Goal: Task Accomplishment & Management: Manage account settings

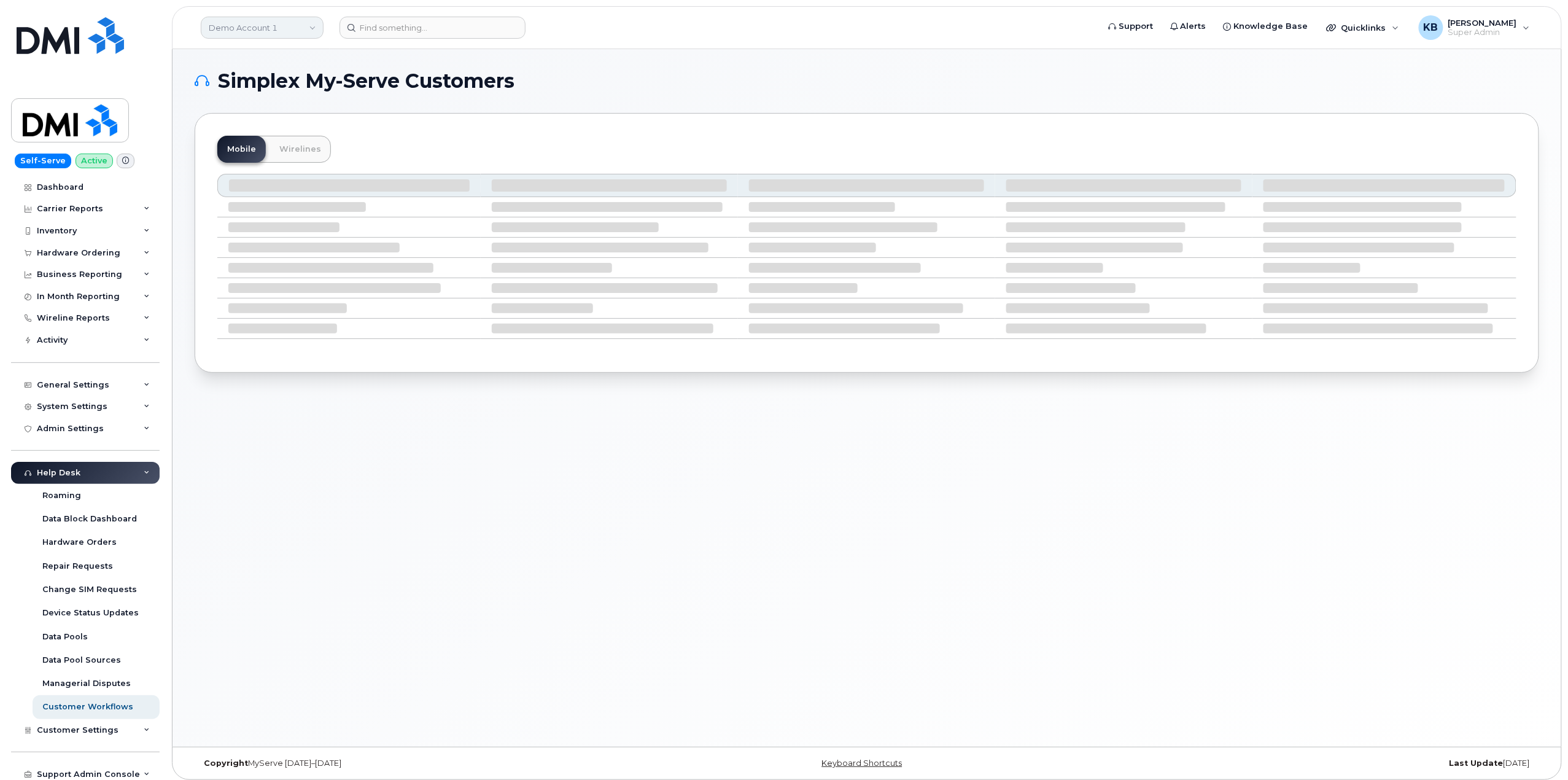
click at [270, 25] on link "Demo Account 1" at bounding box center [262, 28] width 123 height 22
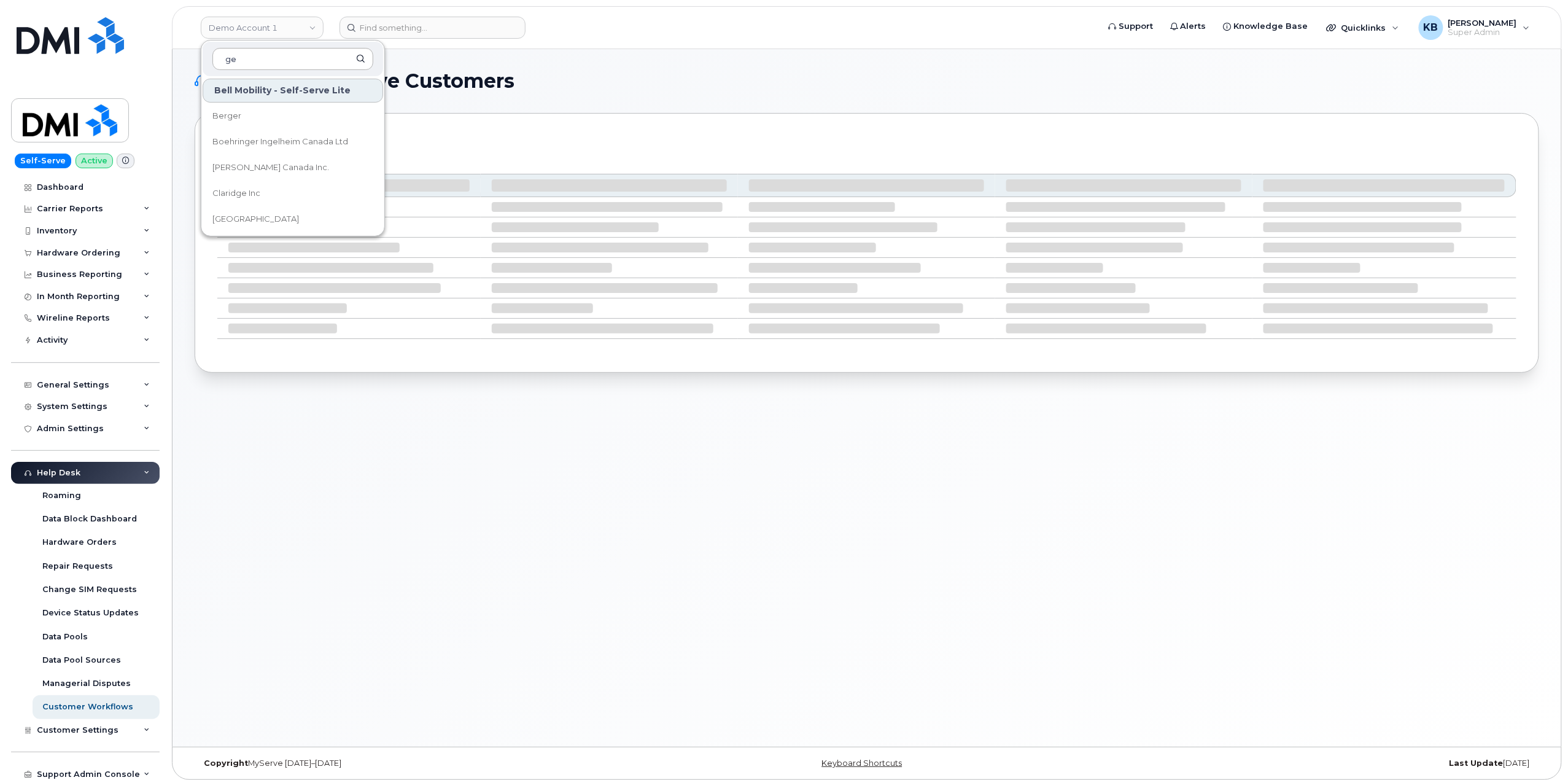
type input "g"
type input "city of"
click at [252, 220] on span "City of [GEOGRAPHIC_DATA]" at bounding box center [269, 218] width 113 height 12
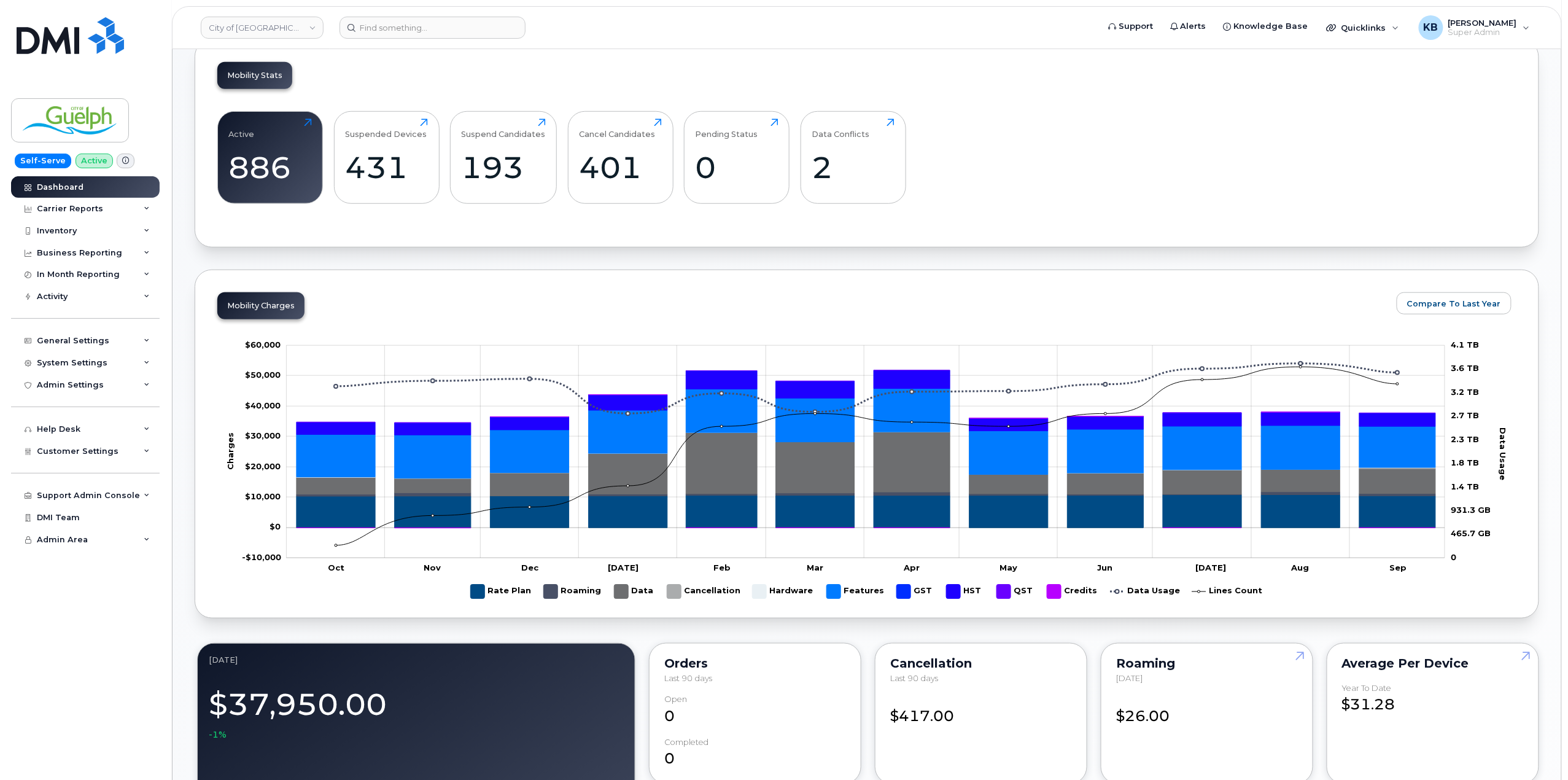
scroll to position [327, 0]
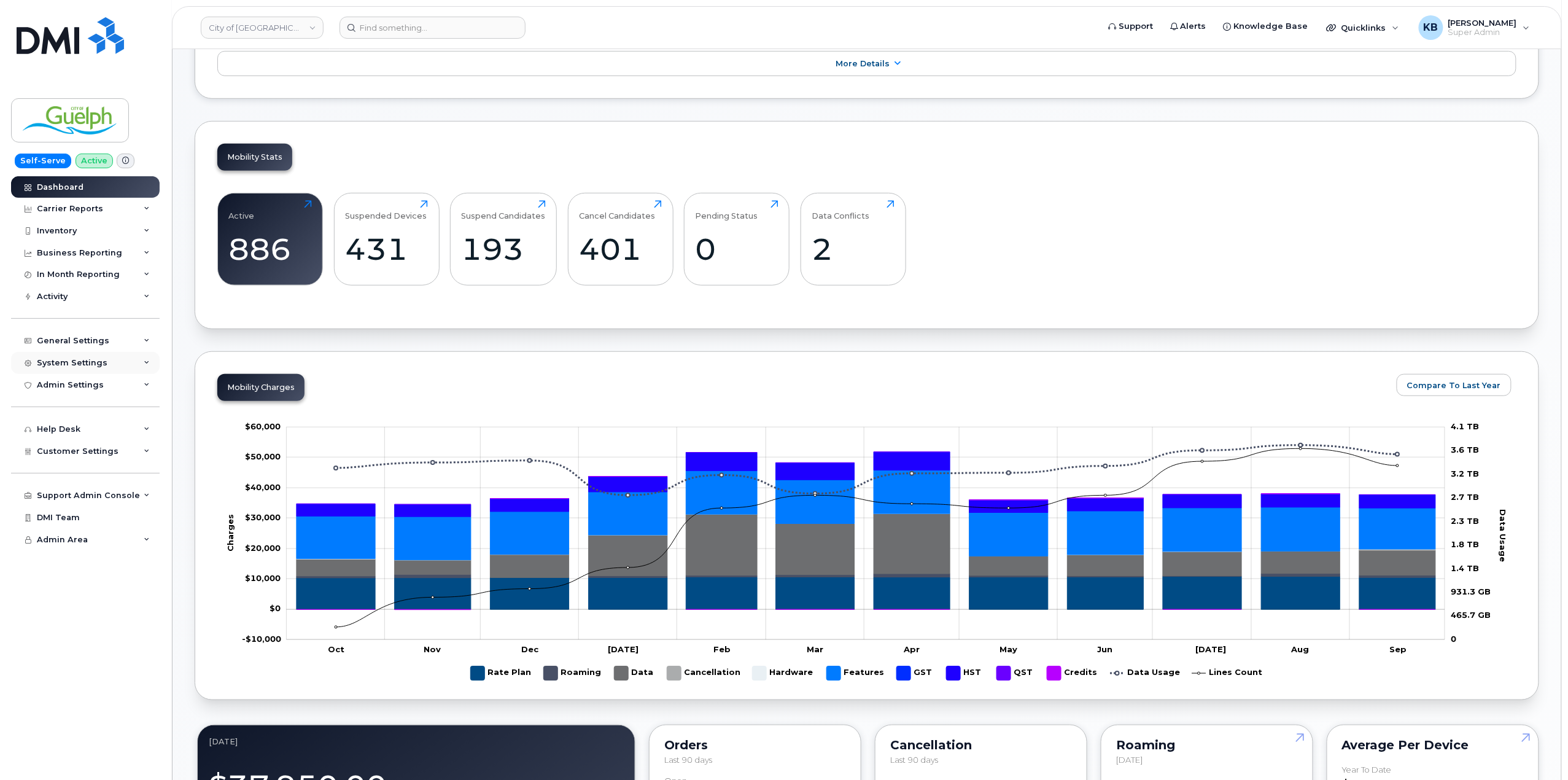
click at [138, 372] on div "System Settings" at bounding box center [85, 363] width 148 height 22
click at [151, 347] on div "General Settings" at bounding box center [85, 341] width 148 height 22
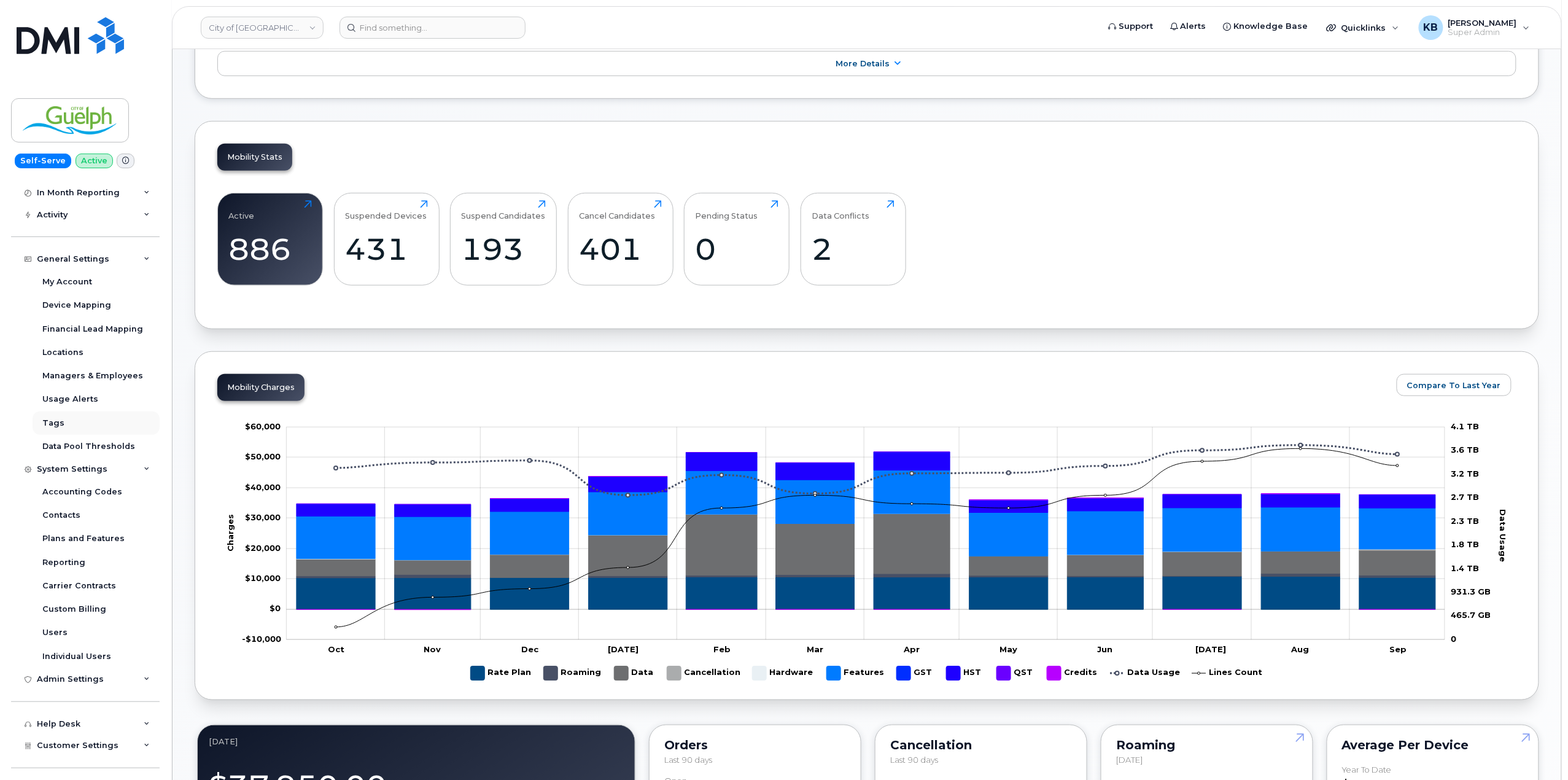
scroll to position [145, 0]
click at [139, 691] on div "Customer Settings" at bounding box center [85, 682] width 148 height 22
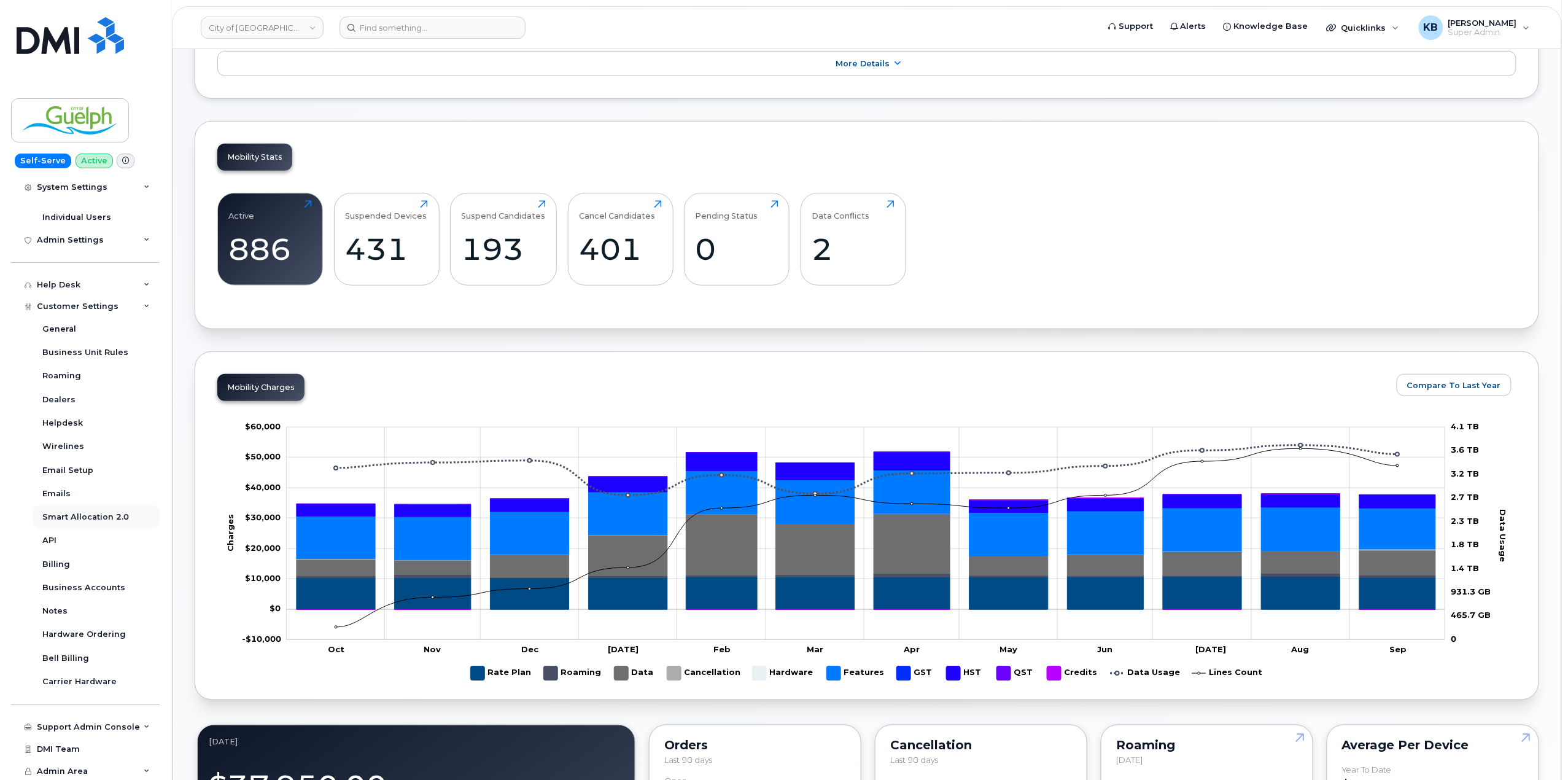
scroll to position [521, 0]
click at [59, 568] on div "Billing" at bounding box center [56, 564] width 28 height 11
